Goal: Navigation & Orientation: Find specific page/section

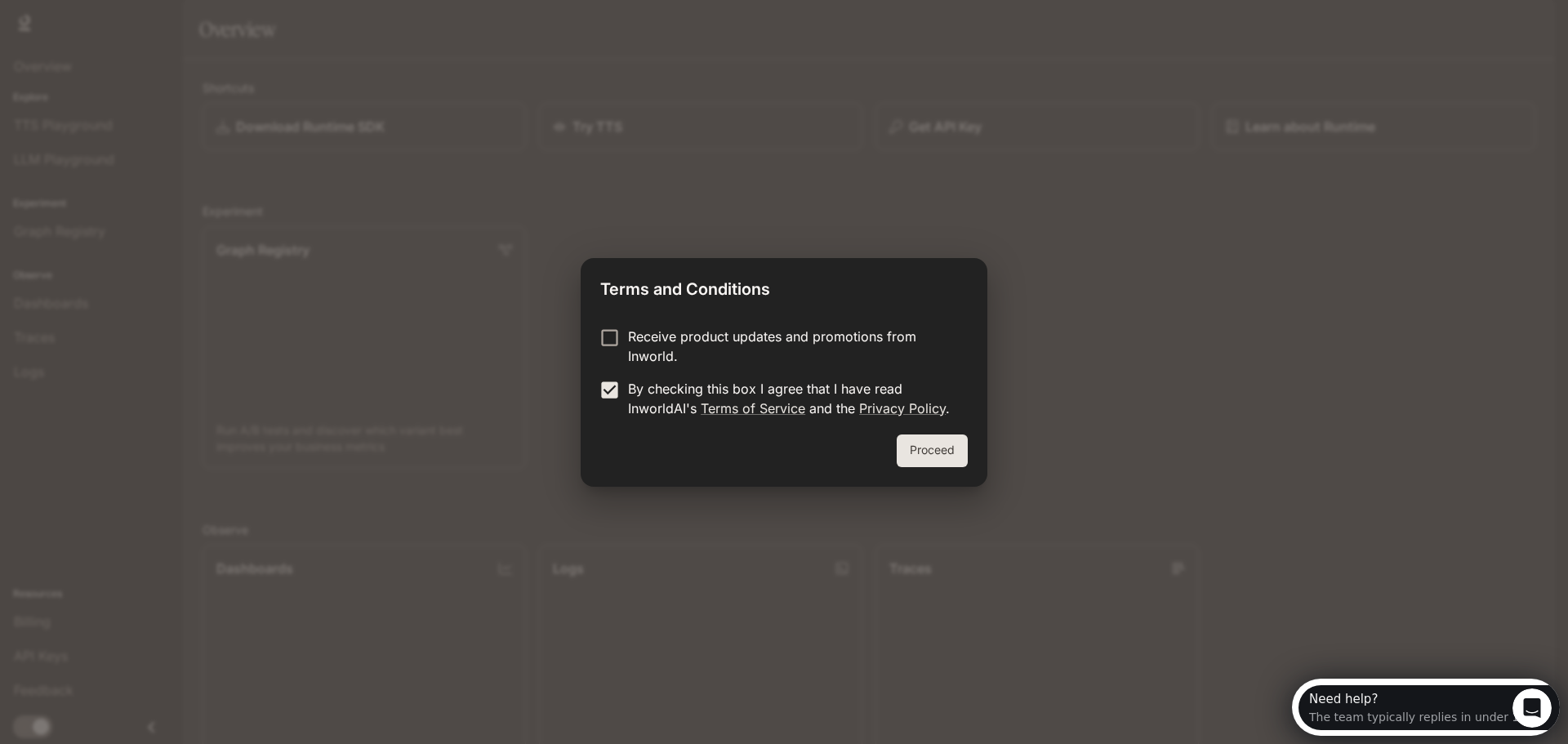
click at [929, 438] on button "Proceed" at bounding box center [932, 451] width 71 height 33
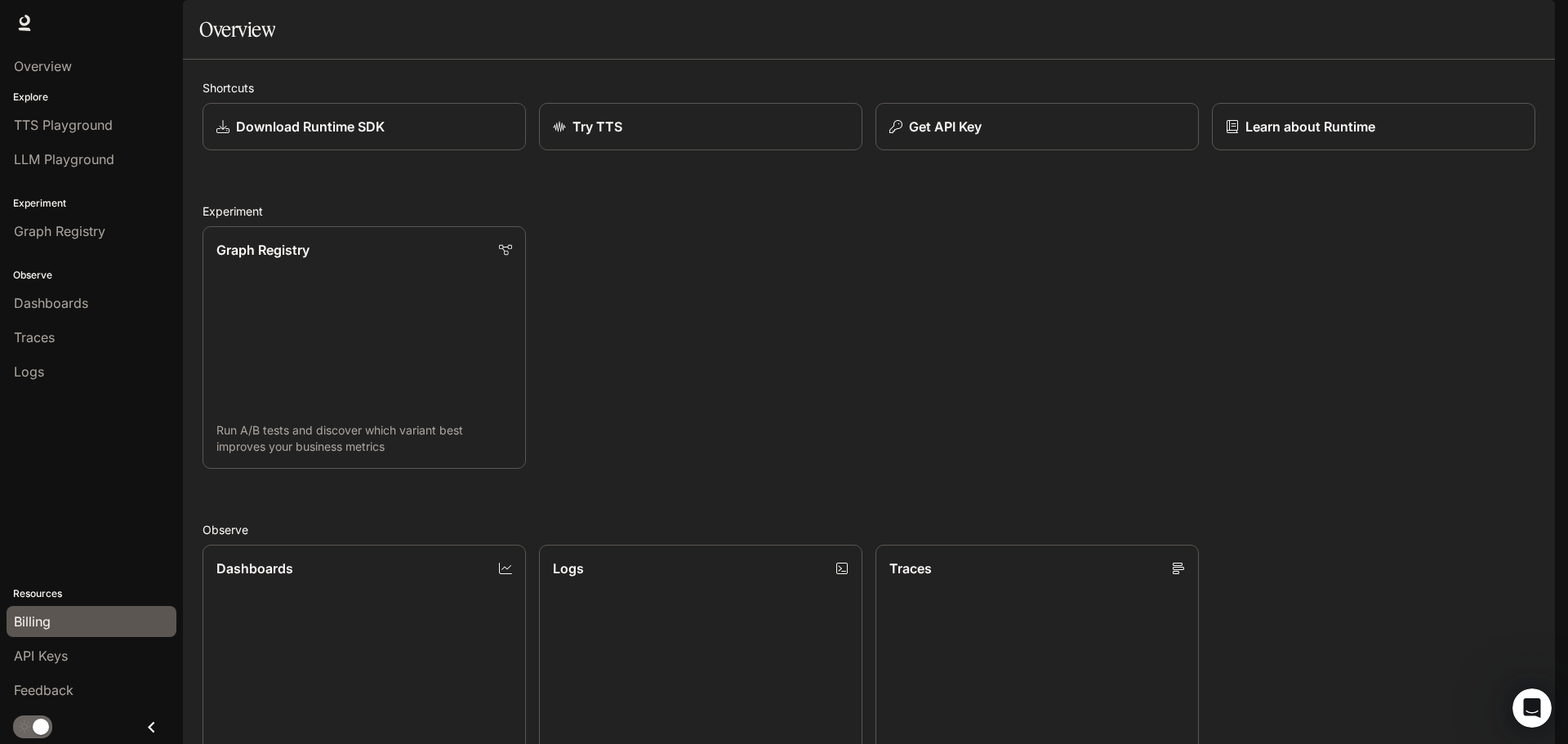
click at [61, 626] on div "Billing" at bounding box center [90, 621] width 155 height 19
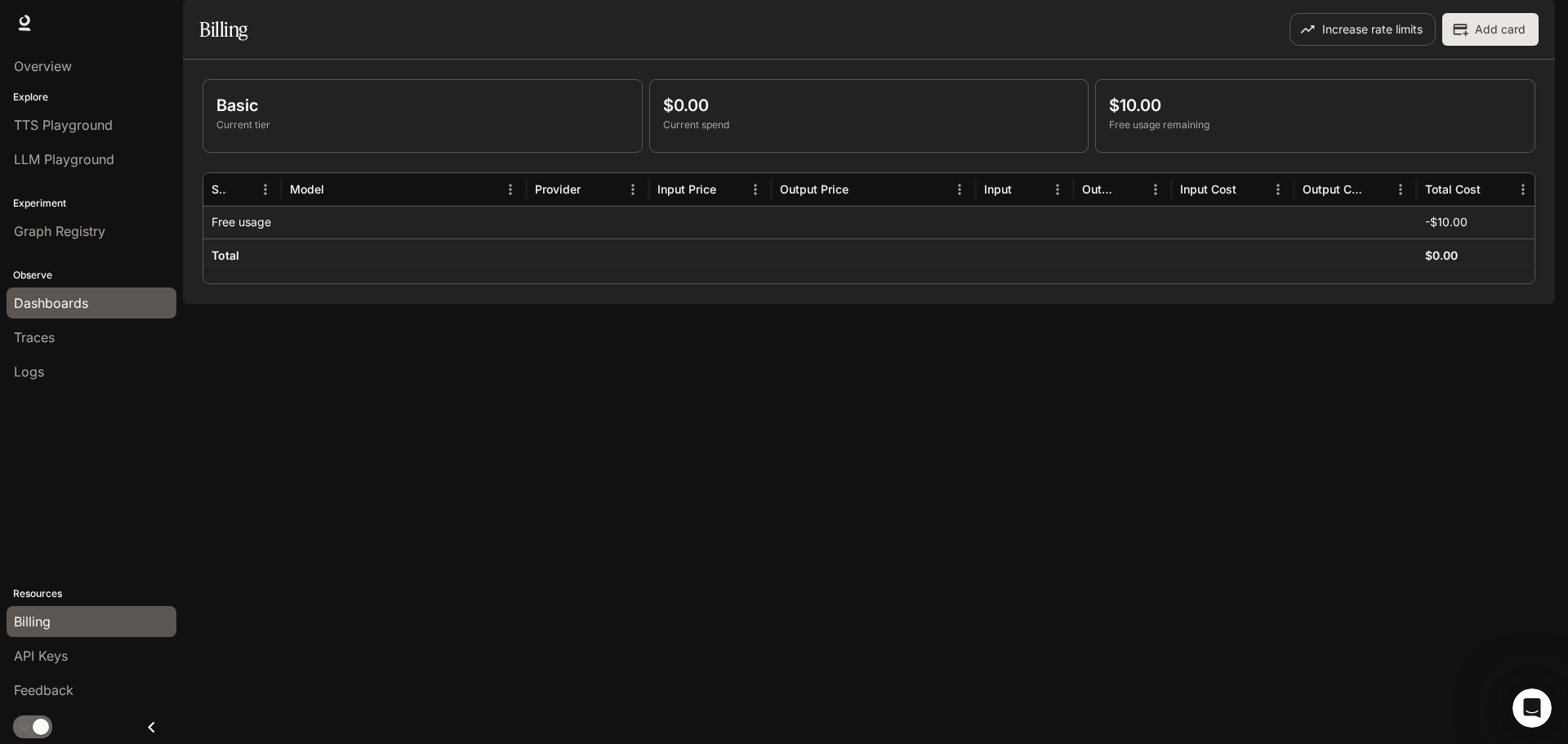
click at [84, 293] on link "Dashboards" at bounding box center [91, 303] width 170 height 31
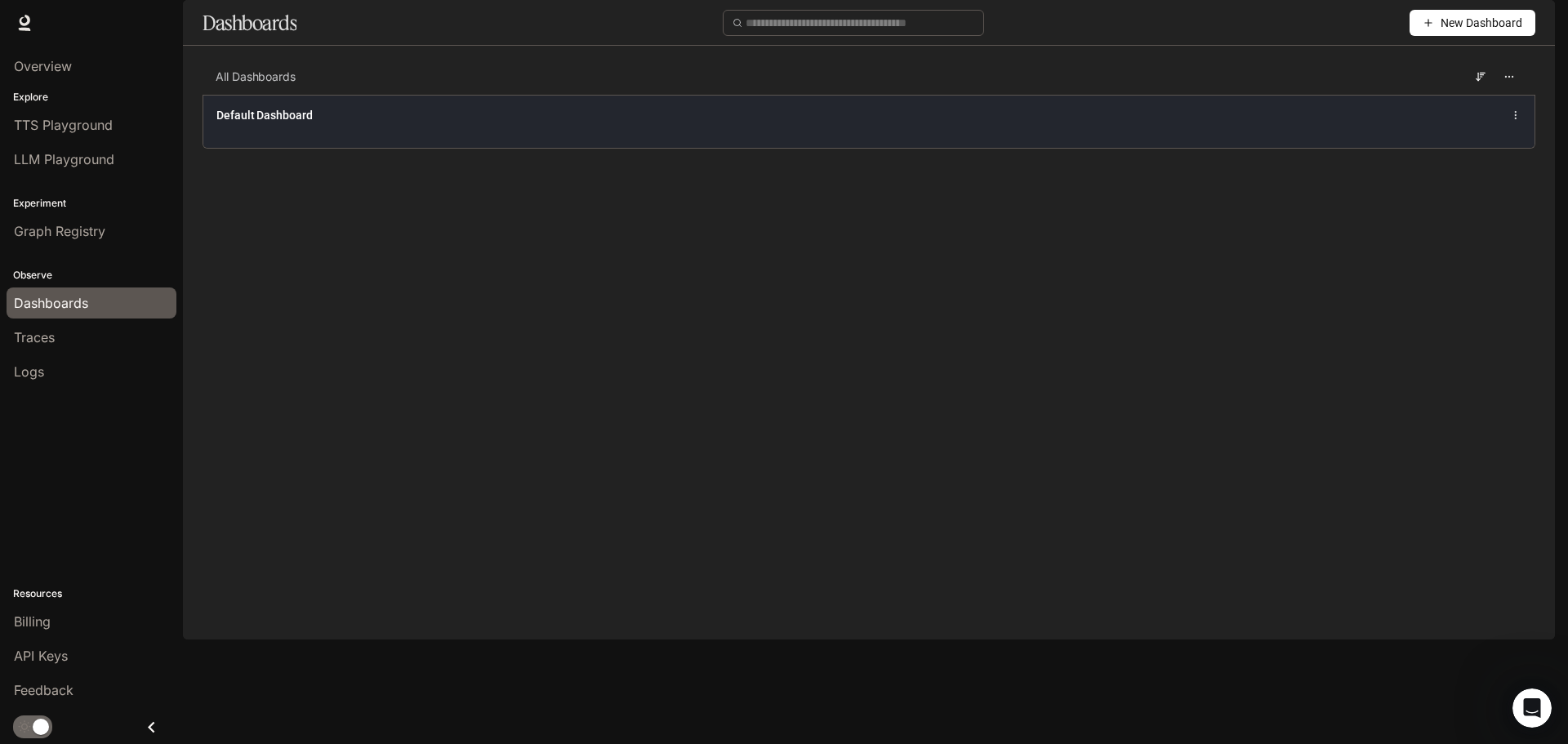
click at [312, 123] on span "Default Dashboard" at bounding box center [265, 114] width 96 height 16
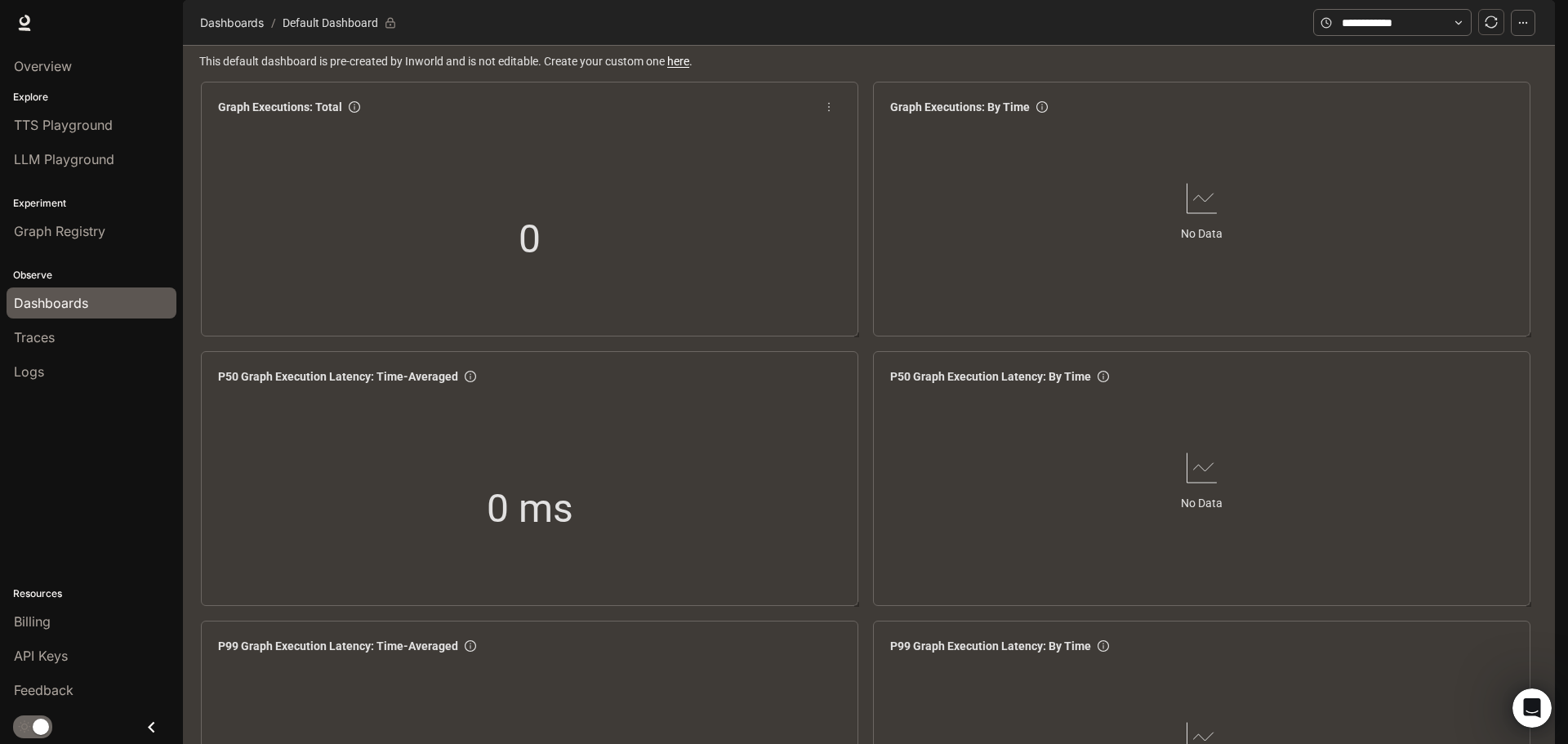
scroll to position [82, 0]
click at [57, 140] on link "TTS Playground" at bounding box center [91, 124] width 170 height 31
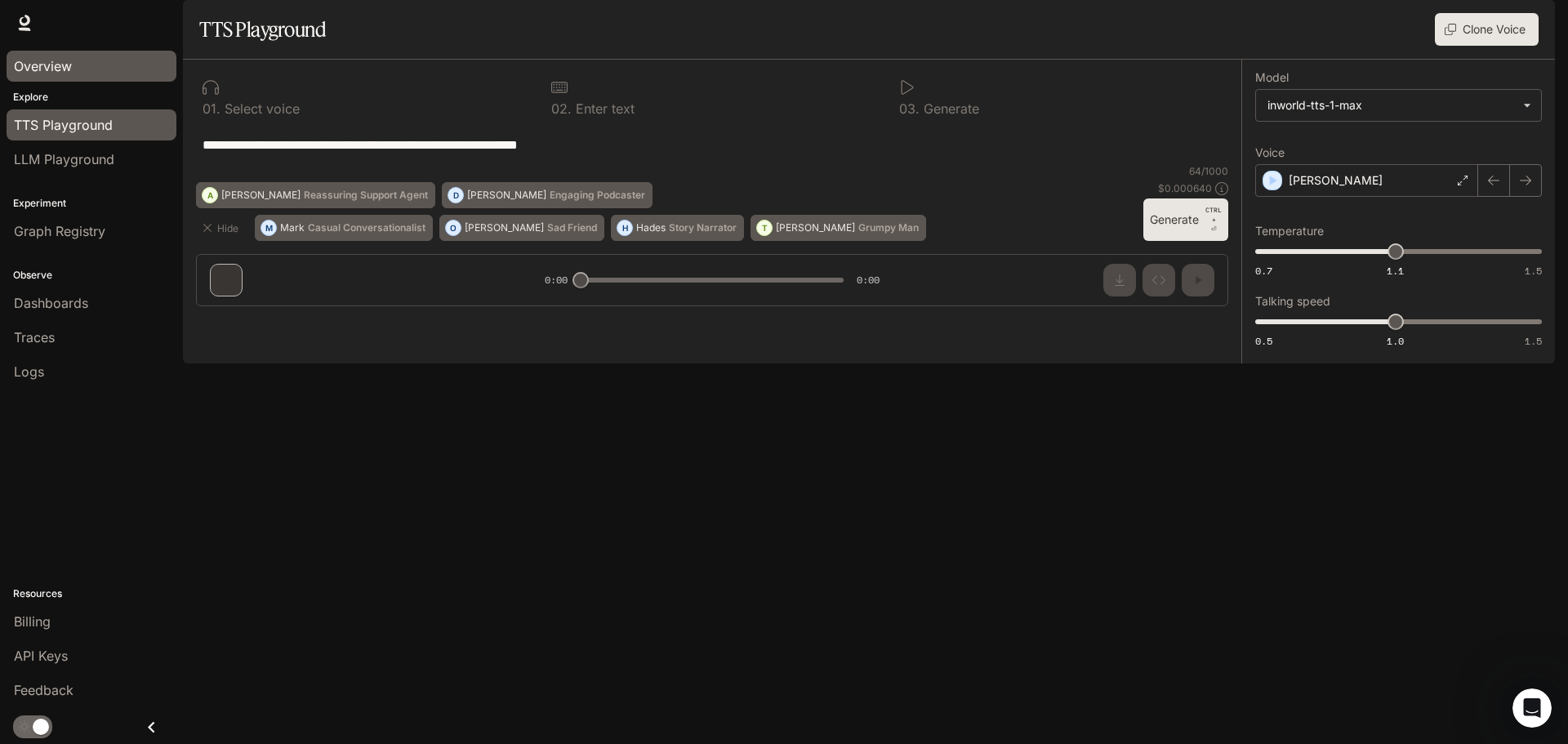
click at [127, 72] on div "Overview" at bounding box center [90, 66] width 155 height 19
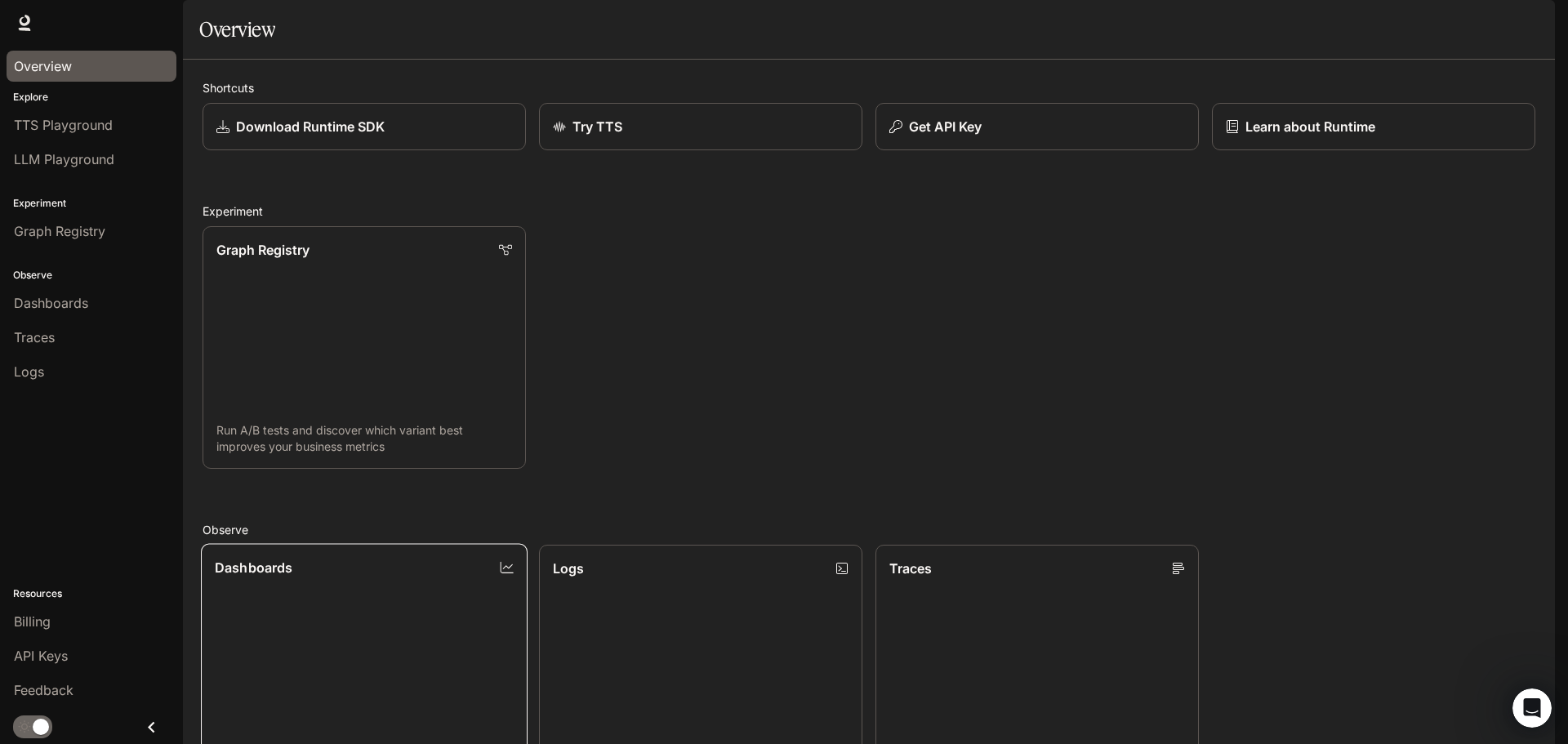
scroll to position [435, 0]
